Goal: Find specific page/section: Find specific page/section

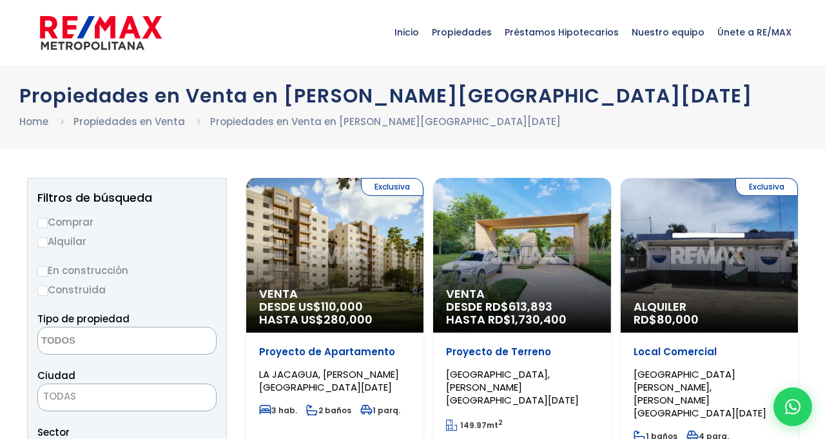
select select
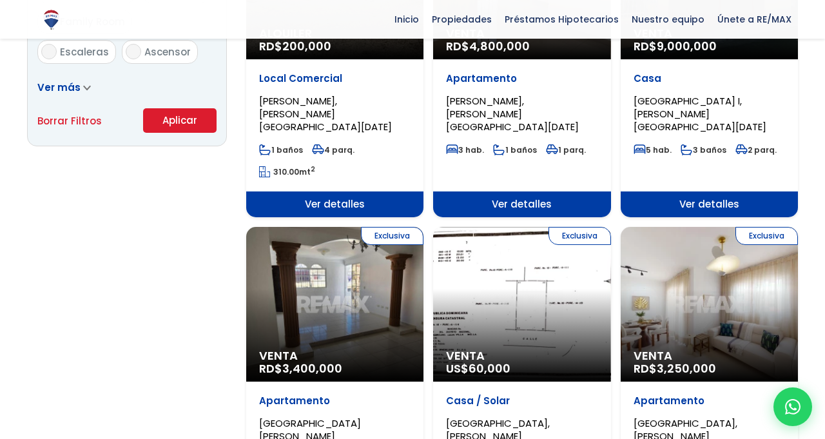
scroll to position [911, 0]
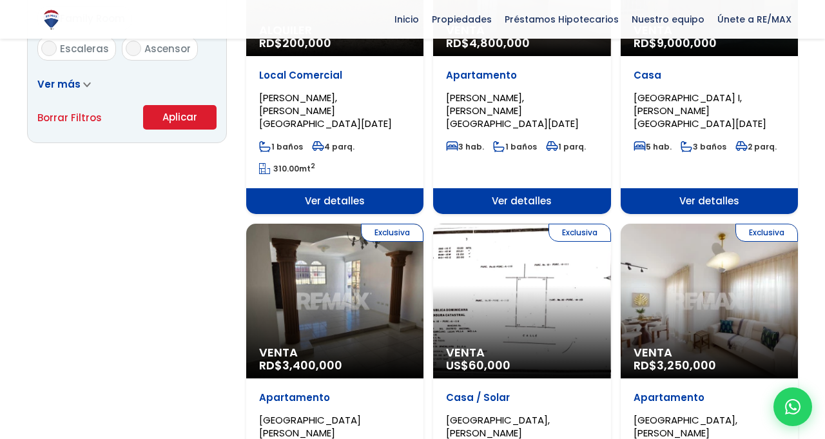
click at [336, 247] on div "Exclusiva Venta RD$ 3,400,000" at bounding box center [334, 301] width 177 height 155
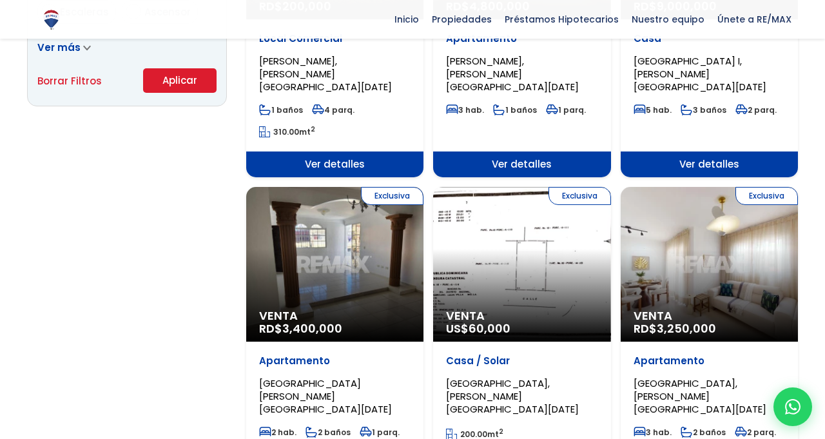
scroll to position [952, 0]
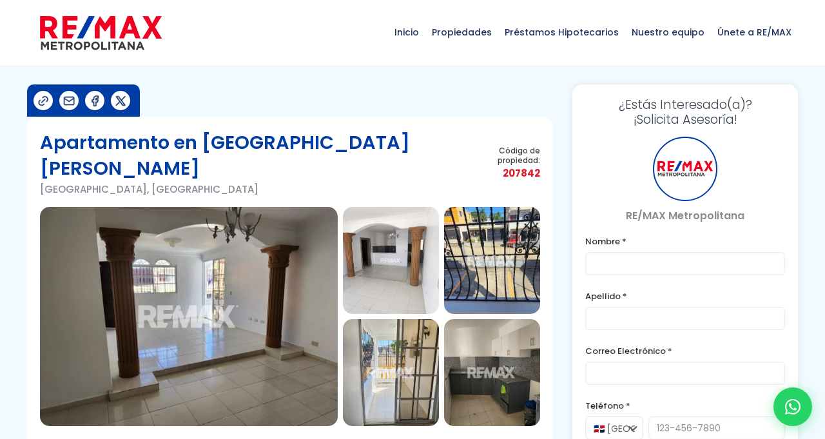
type input "[PERSON_NAME]"
type input "[EMAIL_ADDRESS][DOMAIN_NAME]"
select select "+34"
type input "633040684"
